Goal: Task Accomplishment & Management: Manage account settings

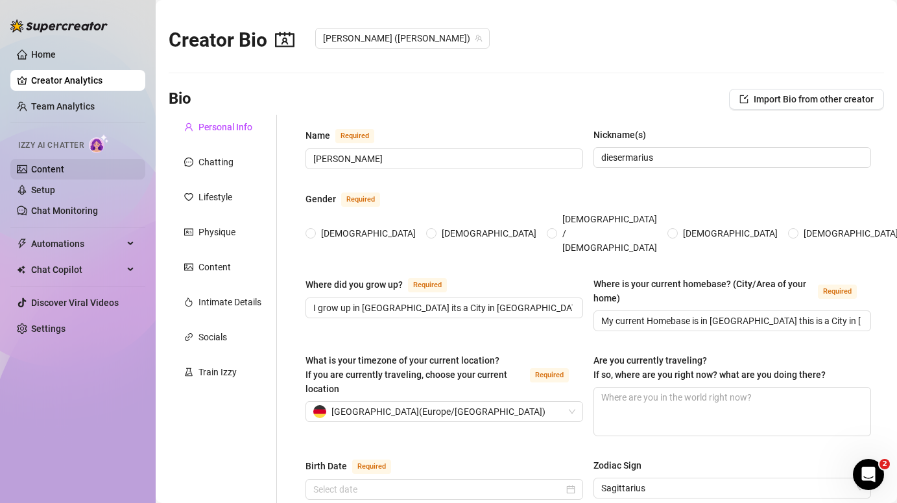
radio input "true"
type input "[DATE]"
click at [55, 192] on link "Setup" at bounding box center [43, 190] width 24 height 10
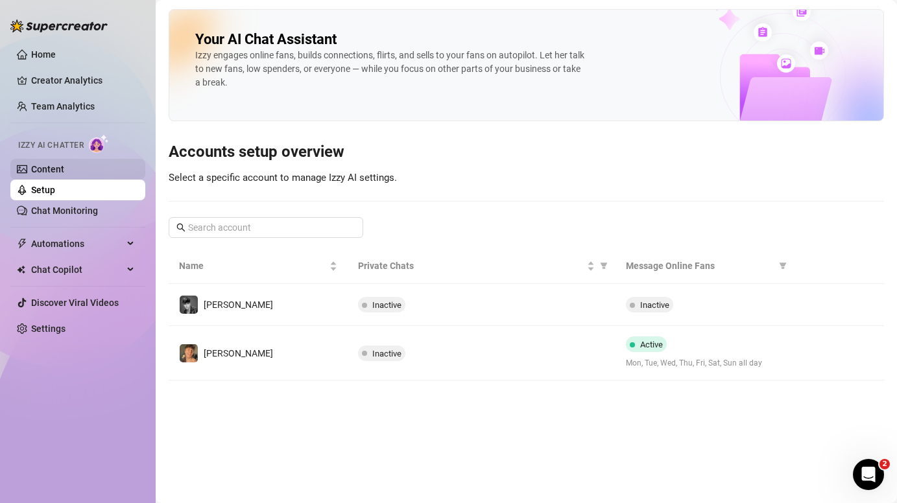
click at [64, 174] on link "Content" at bounding box center [47, 169] width 33 height 10
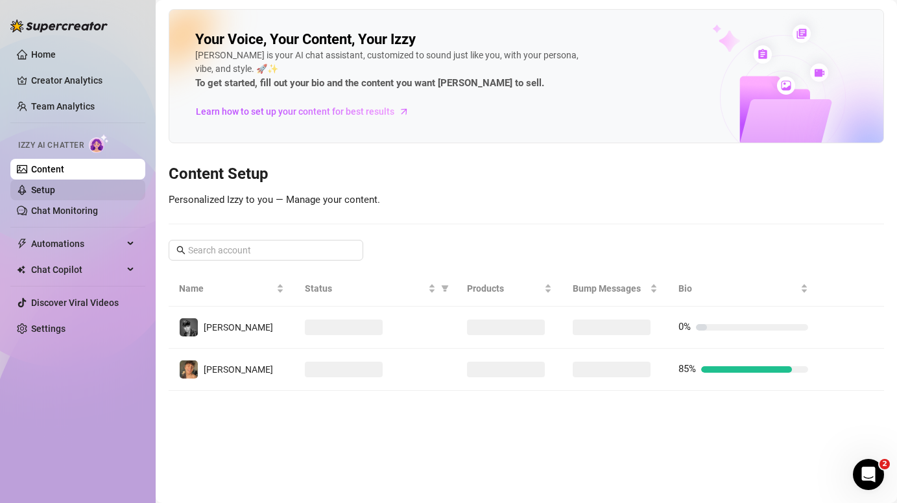
click at [55, 192] on link "Setup" at bounding box center [43, 190] width 24 height 10
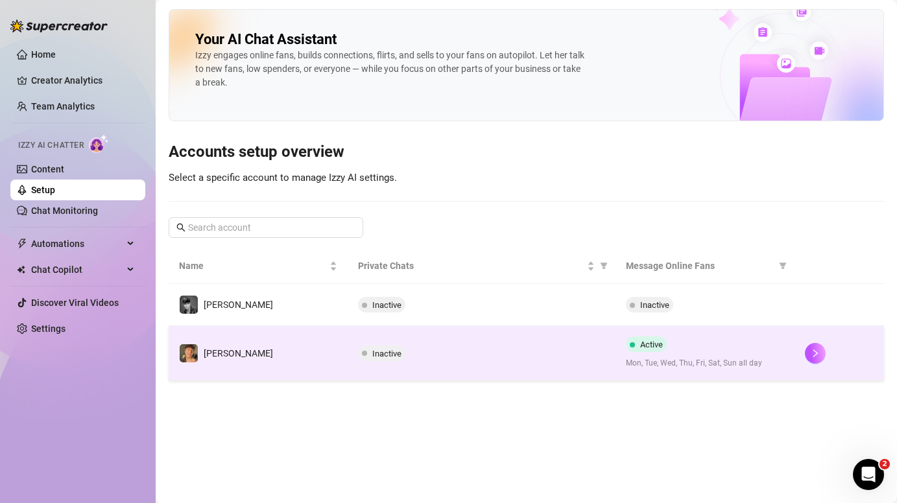
click at [725, 357] on div "Active Mon, Tue, Wed, Thu, Fri, Sat, Sun all day" at bounding box center [705, 353] width 158 height 33
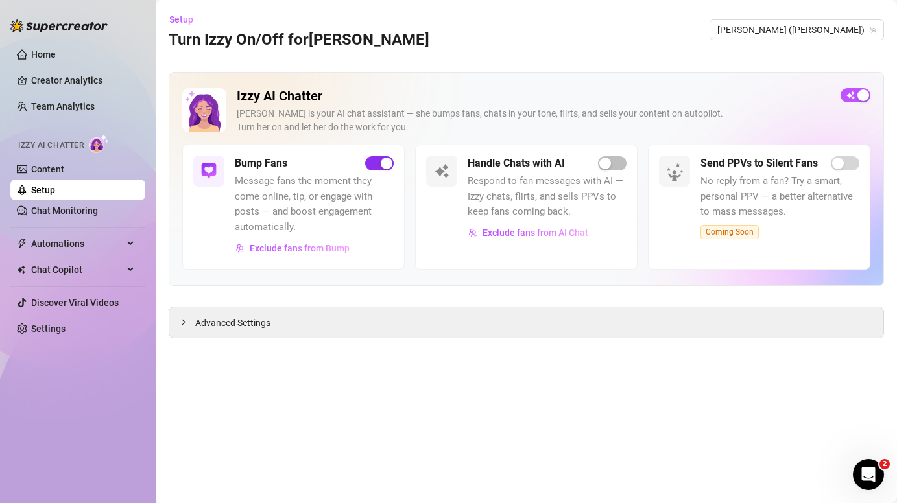
click at [383, 165] on div "button" at bounding box center [387, 164] width 12 height 12
